Goal: Find contact information: Find contact information

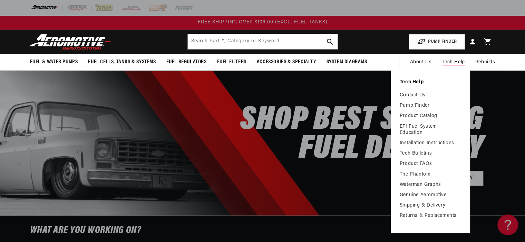
click at [416, 96] on link "Contact Us" at bounding box center [429, 95] width 61 height 6
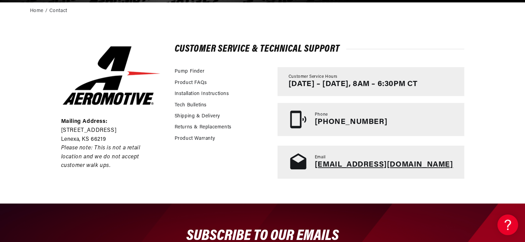
click at [404, 162] on link "tech@aeromotiveinc.com" at bounding box center [384, 165] width 138 height 8
drag, startPoint x: 447, startPoint y: 169, endPoint x: 348, endPoint y: 167, distance: 98.3
click at [348, 167] on div "Email tech@aeromotiveinc.com" at bounding box center [370, 162] width 187 height 33
copy link "tech@aeromotiveinc.com"
